Goal: Find specific page/section: Find specific page/section

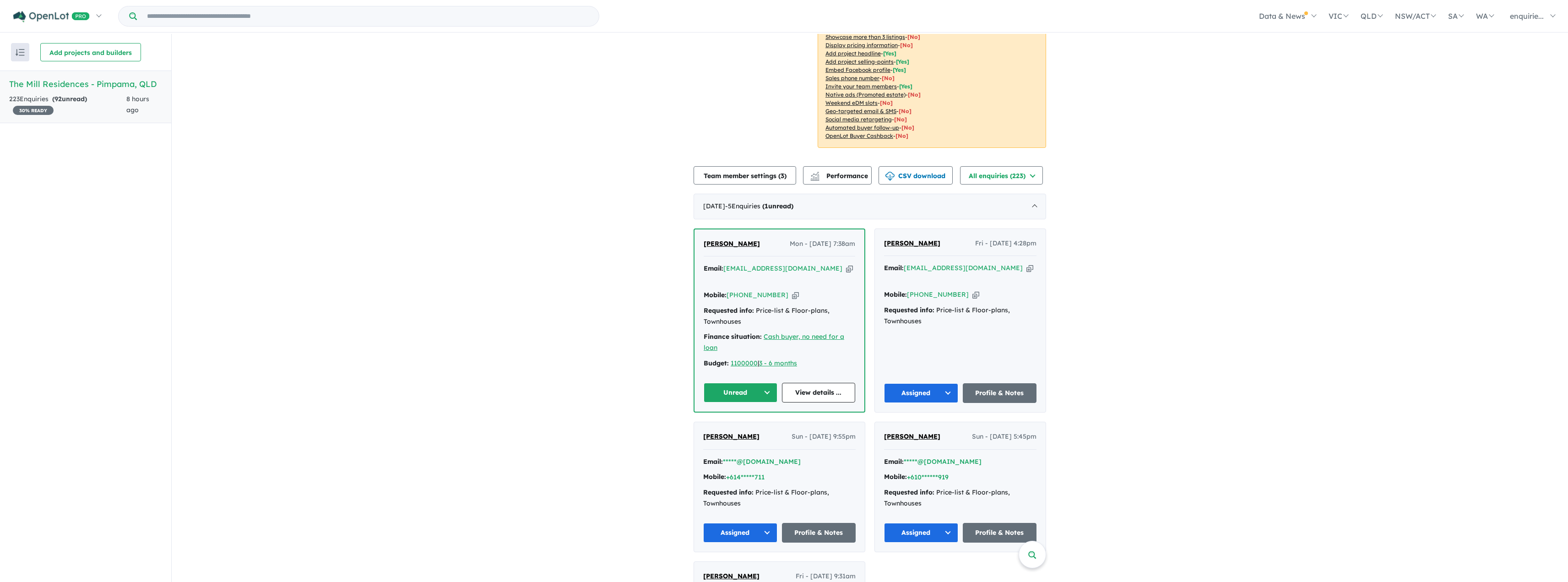
scroll to position [229, 0]
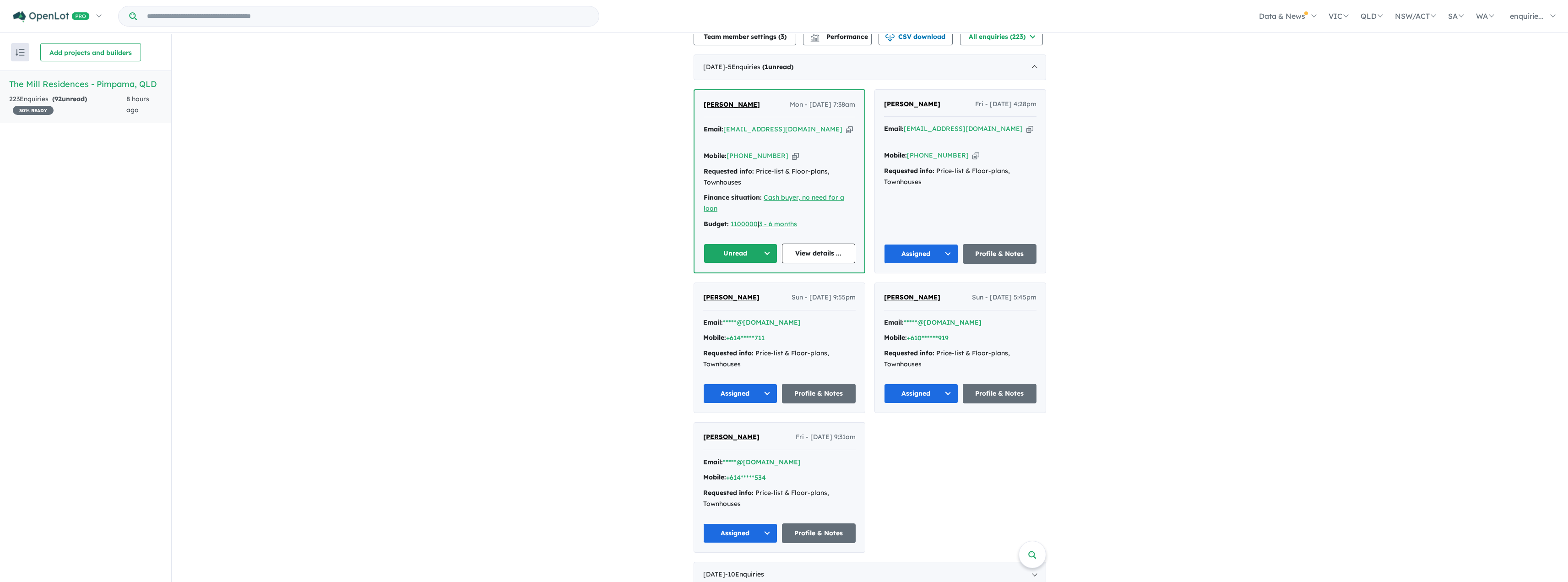
scroll to position [320, 0]
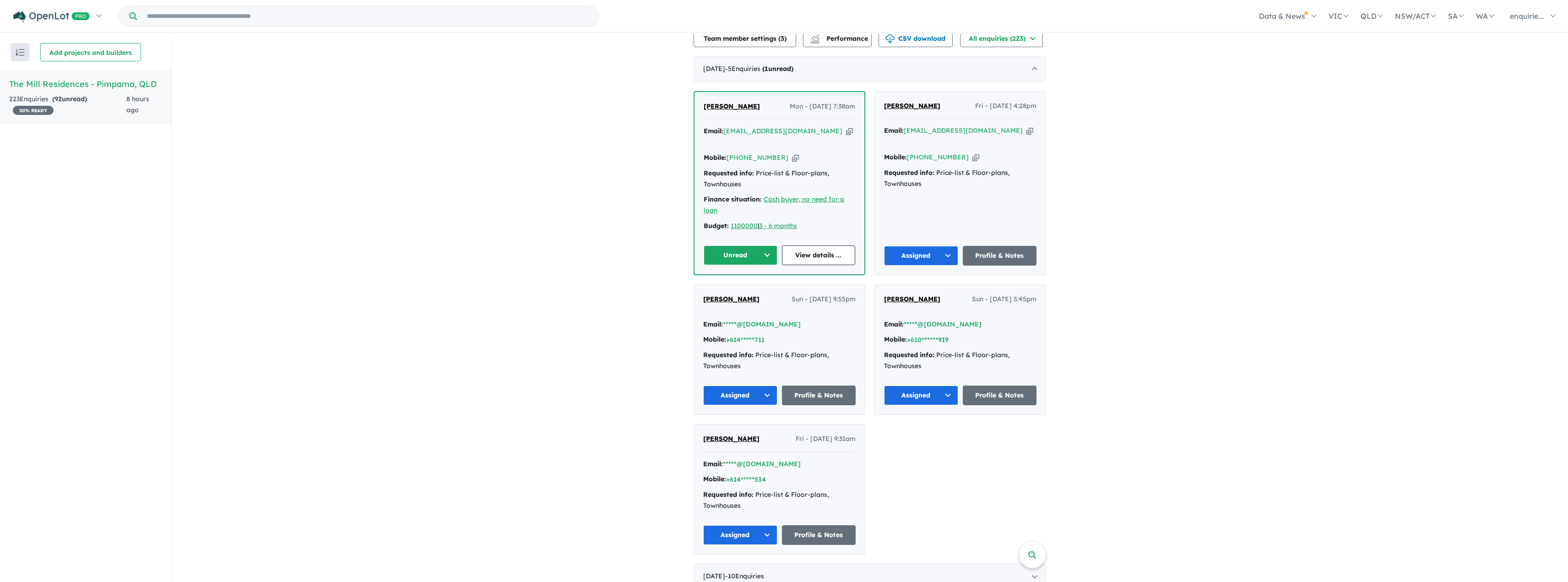
click at [846, 131] on icon "button" at bounding box center [849, 131] width 7 height 10
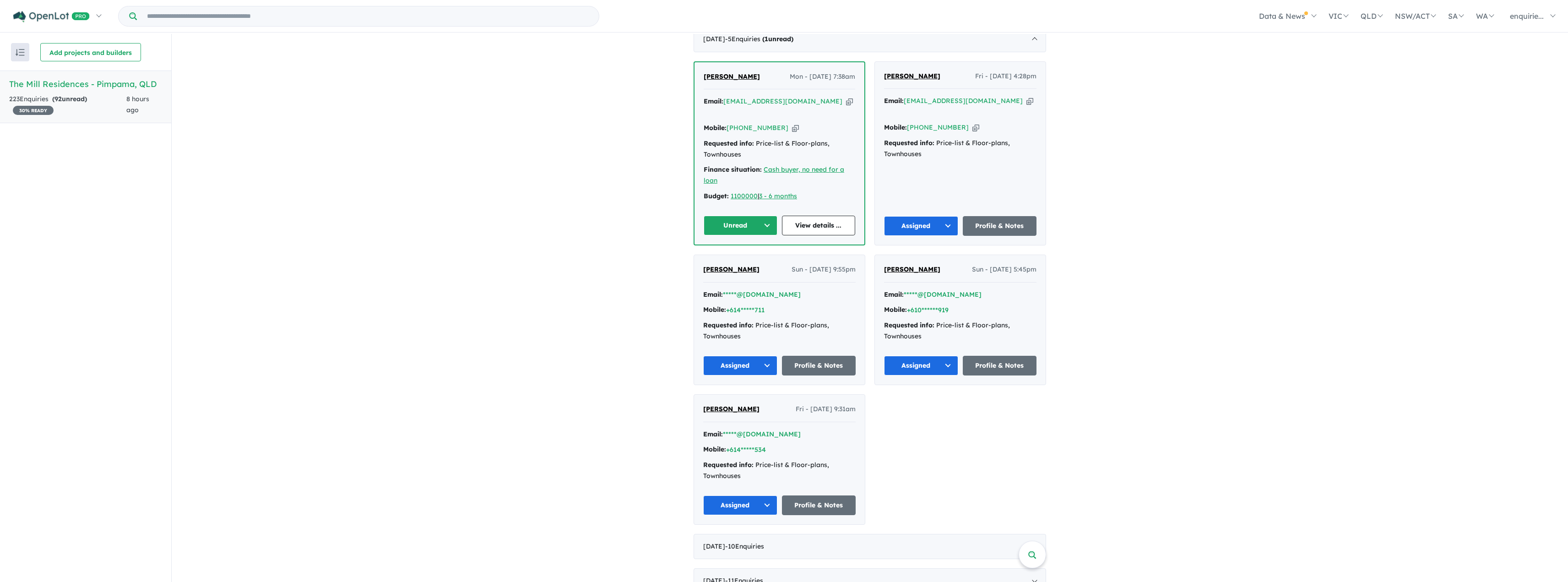
scroll to position [366, 0]
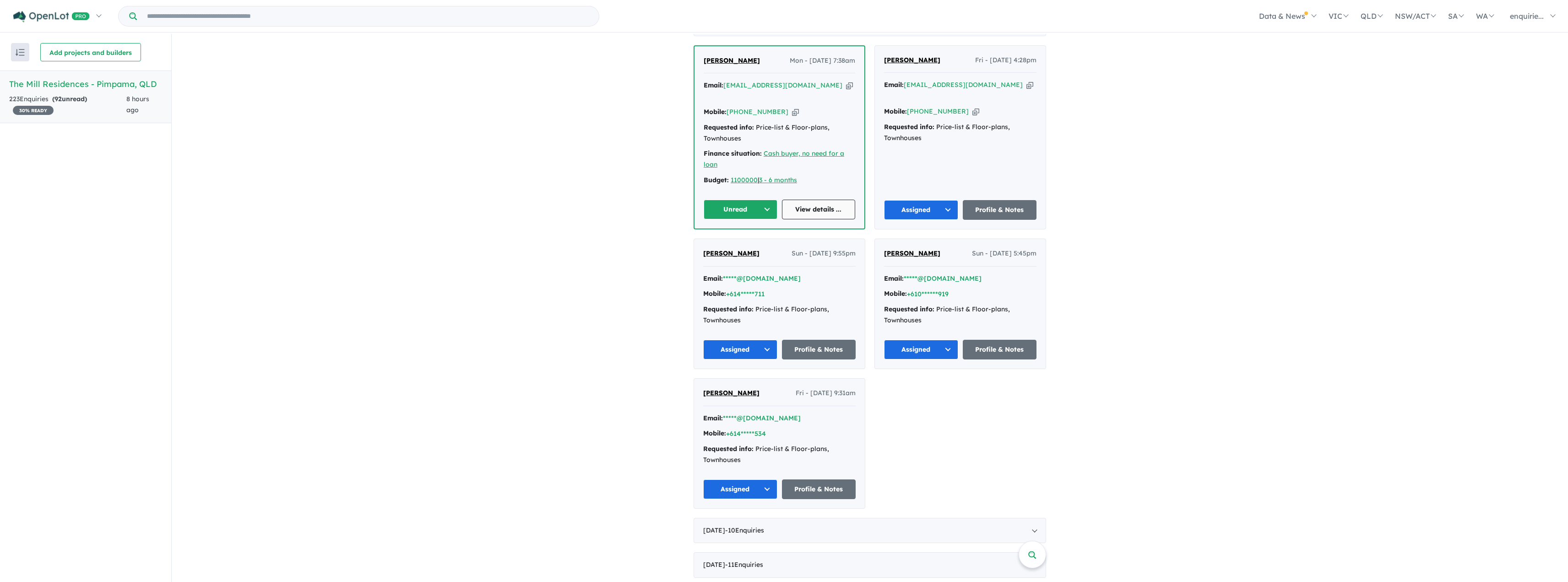
click at [819, 200] on link "View details ..." at bounding box center [819, 209] width 74 height 19
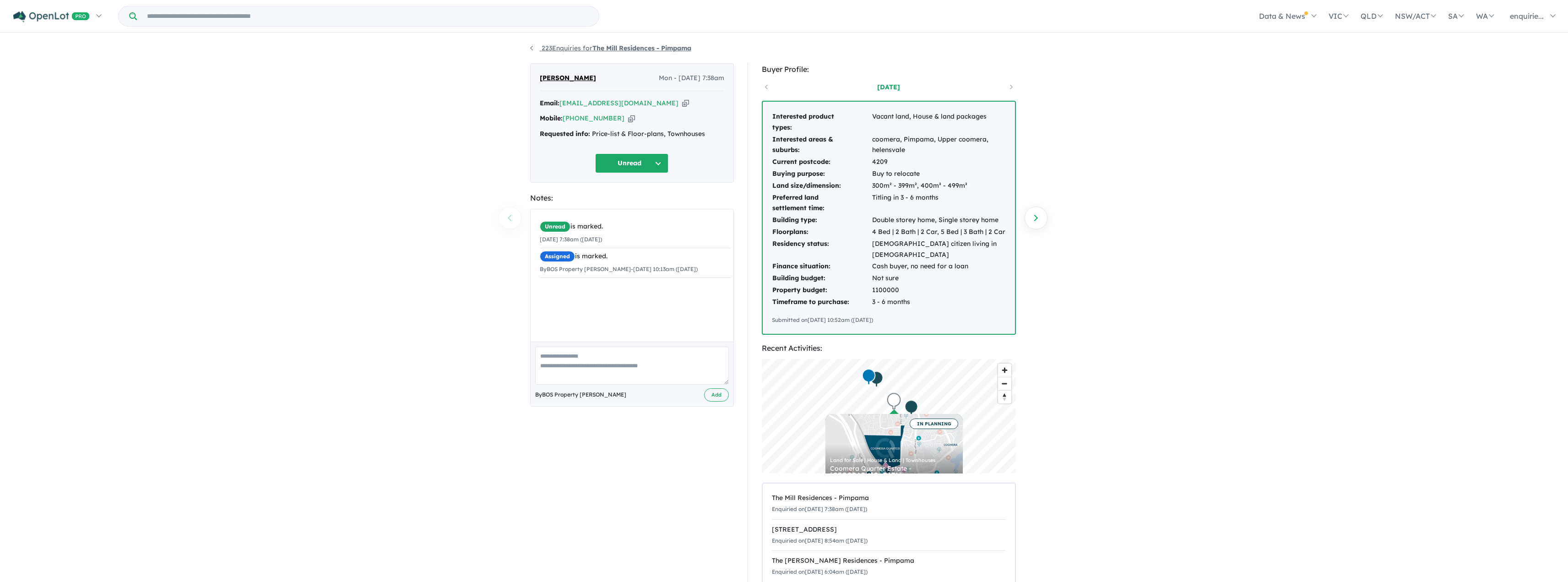
click at [531, 46] on link "223 Enquiries for The Mill Residences - [GEOGRAPHIC_DATA]" at bounding box center [611, 48] width 161 height 9
